Goal: Information Seeking & Learning: Learn about a topic

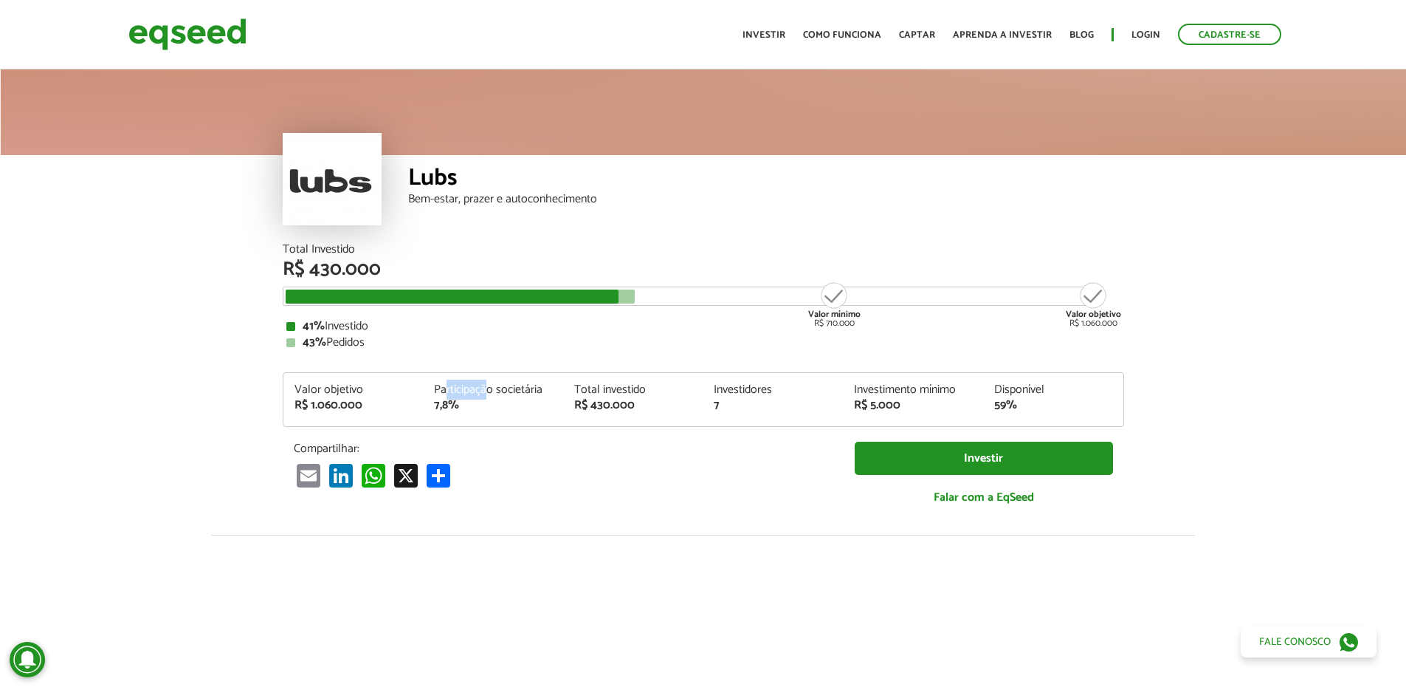
drag, startPoint x: 484, startPoint y: 393, endPoint x: 444, endPoint y: 377, distance: 43.1
click at [444, 365] on div "Total Investido R$ 430.000 Valor mínimo R$ 710.000 Valor objetivo R$ 1.060.000 …" at bounding box center [704, 382] width 842 height 276
click at [443, 378] on div "Valor objetivo R$ 1.060.000 Participação societária 7,8% Total investido R$ 430…" at bounding box center [704, 399] width 842 height 55
drag, startPoint x: 439, startPoint y: 382, endPoint x: 495, endPoint y: 413, distance: 64.1
click at [512, 413] on div "Valor objetivo R$ 1.060.000 Participação societária 7,8% Total investido R$ 430…" at bounding box center [704, 405] width 840 height 42
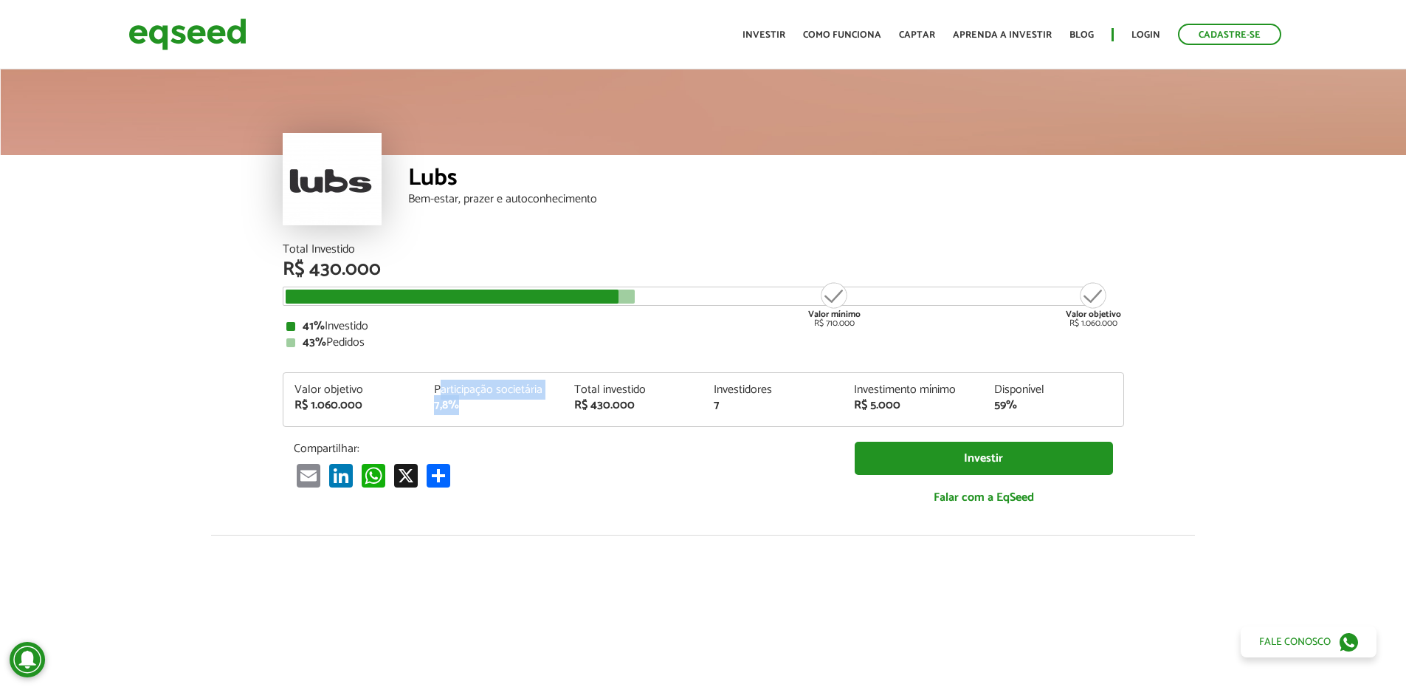
click at [491, 412] on div "Valor objetivo R$ 1.060.000 Participação societária 7,8% Total investido R$ 430…" at bounding box center [704, 405] width 840 height 42
drag, startPoint x: 491, startPoint y: 412, endPoint x: 416, endPoint y: 385, distance: 79.4
click at [416, 385] on div "Valor objetivo R$ 1.060.000 Participação societária 7,8% Total investido R$ 430…" at bounding box center [704, 405] width 840 height 42
click at [428, 389] on div "Participação societária 7,8%" at bounding box center [493, 397] width 140 height 27
drag, startPoint x: 430, startPoint y: 385, endPoint x: 487, endPoint y: 410, distance: 62.1
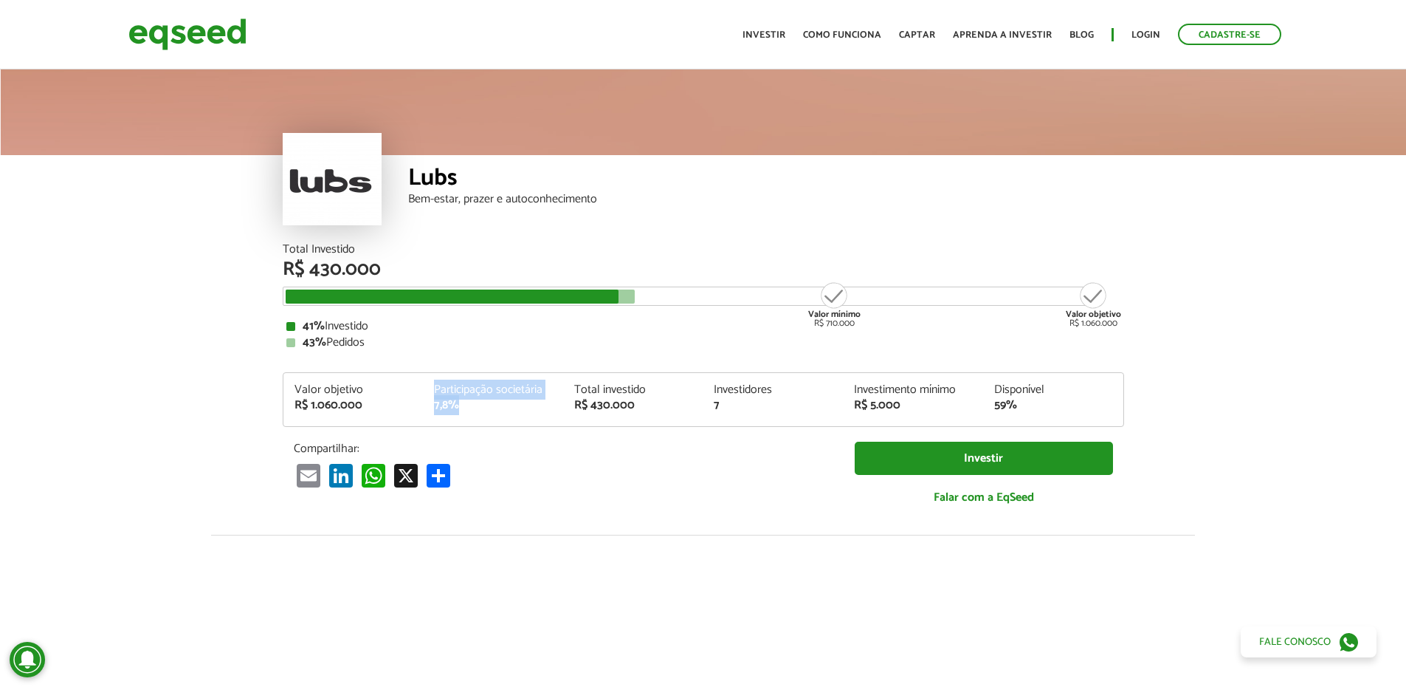
click at [487, 410] on div "Participação societária 7,8%" at bounding box center [493, 397] width 140 height 27
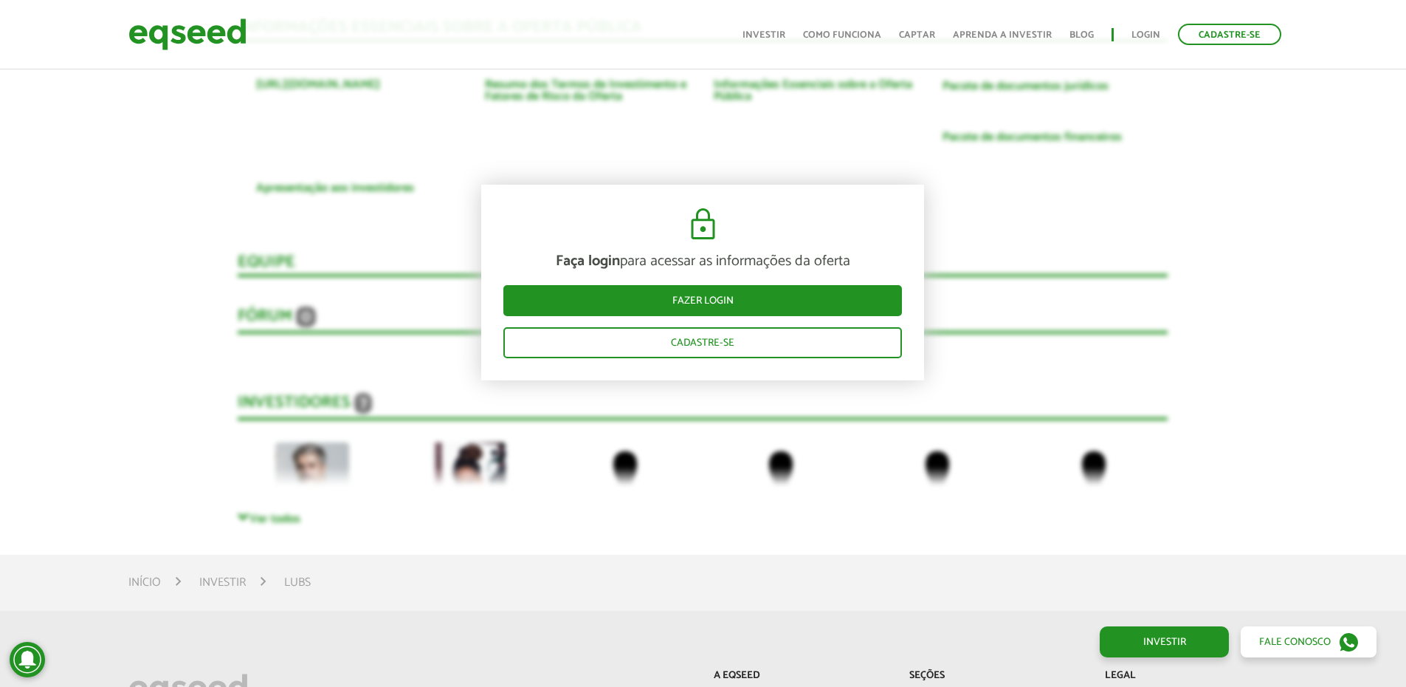
scroll to position [2067, 0]
